Goal: Find specific page/section: Find specific page/section

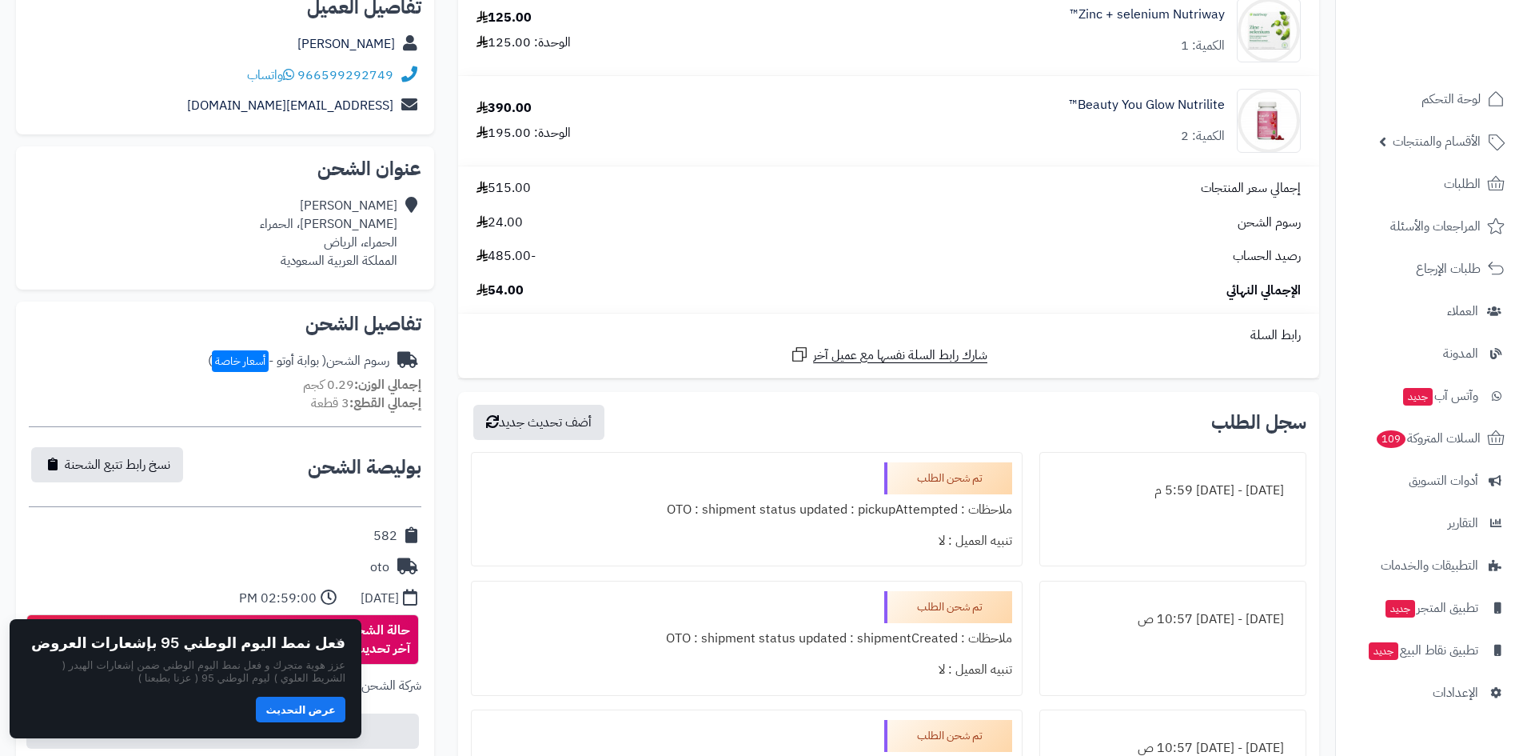
scroll to position [30, 0]
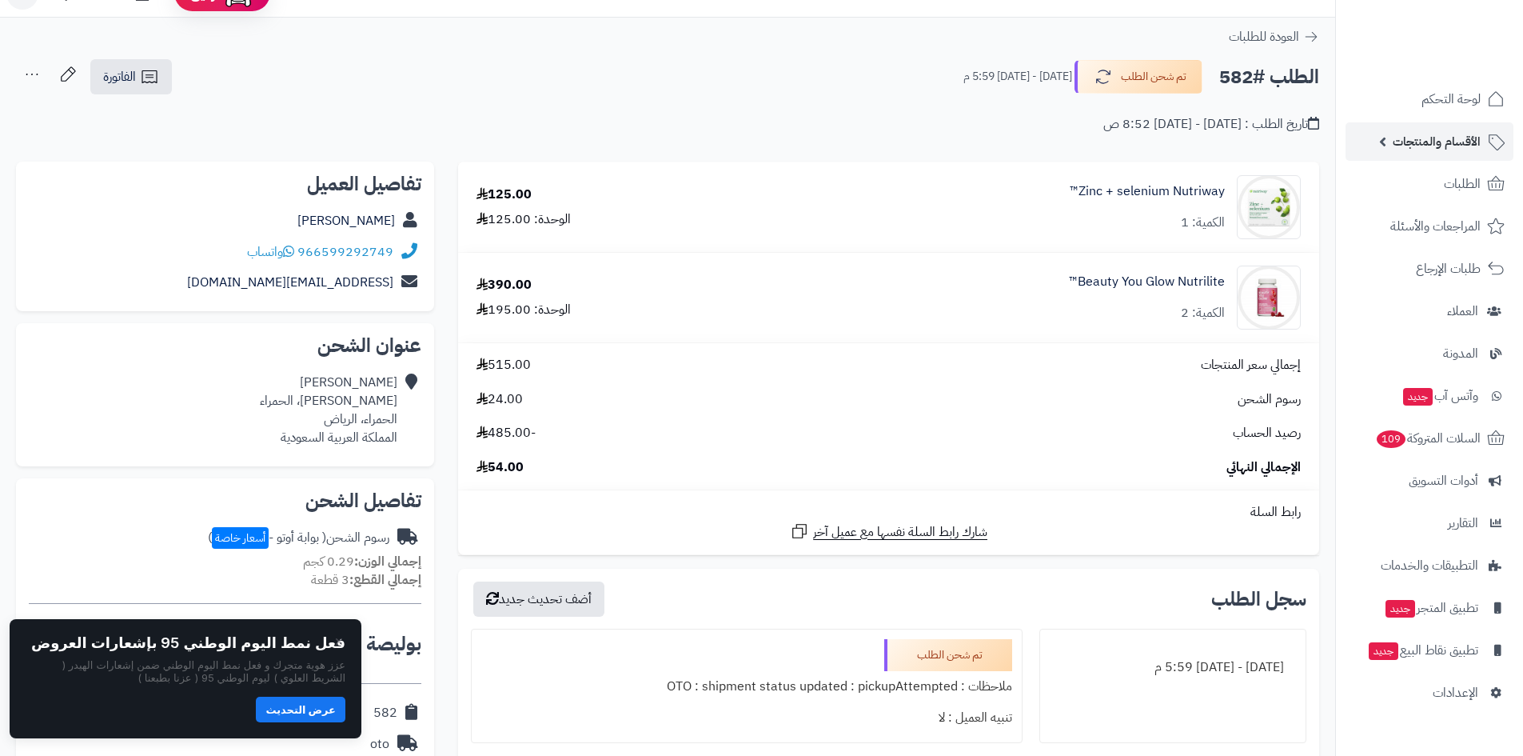
click at [1397, 150] on span "الأقسام والمنتجات" at bounding box center [1437, 141] width 88 height 22
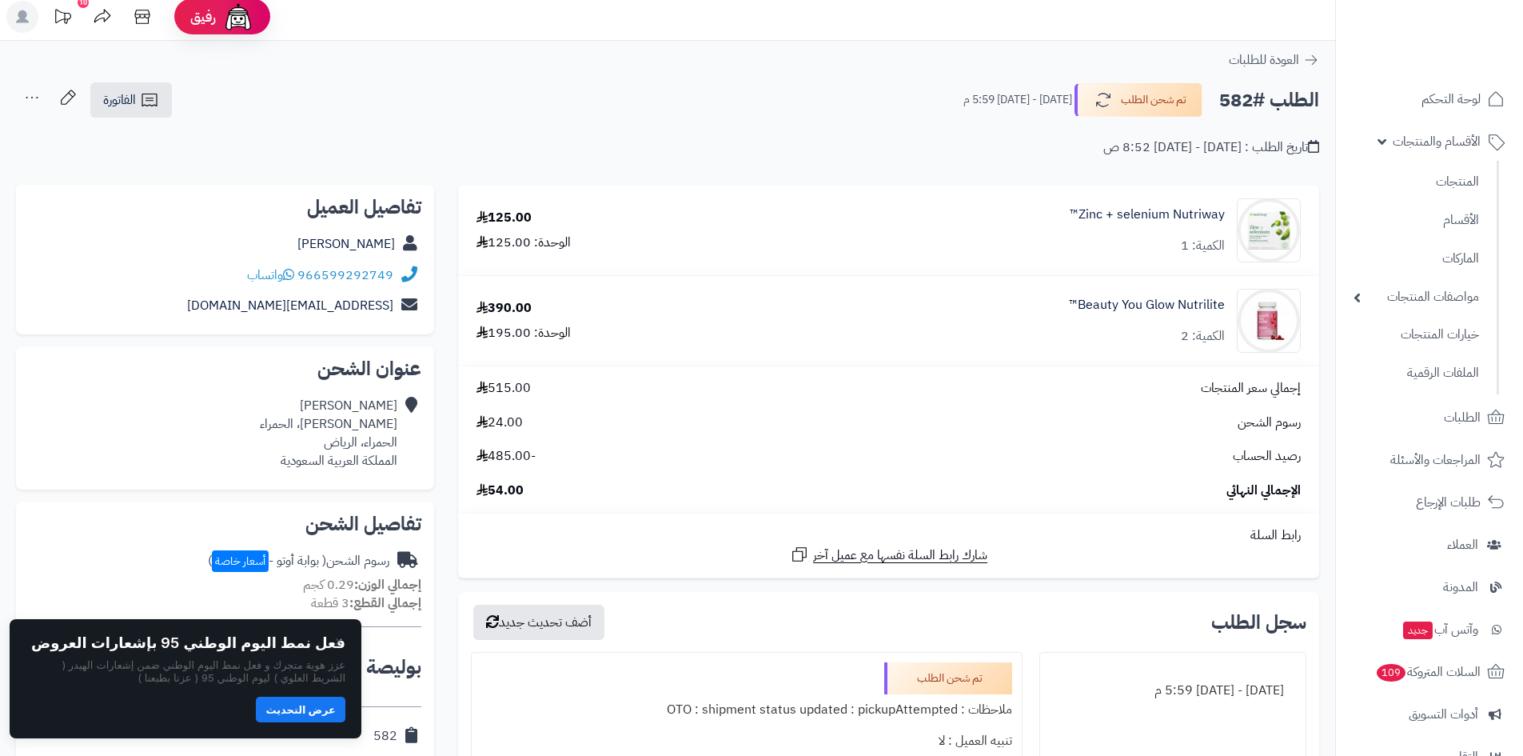
scroll to position [0, 0]
